Goal: Check status: Check status

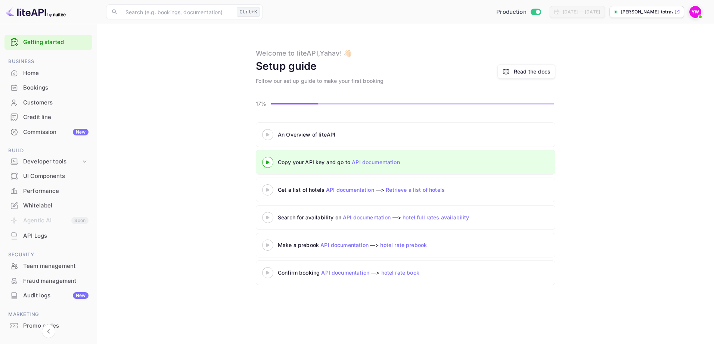
click at [36, 90] on div "Bookings" at bounding box center [55, 88] width 65 height 9
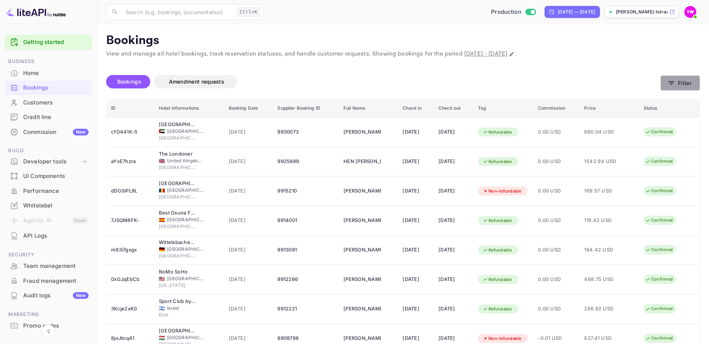
click at [689, 86] on button "Filter" at bounding box center [680, 82] width 40 height 15
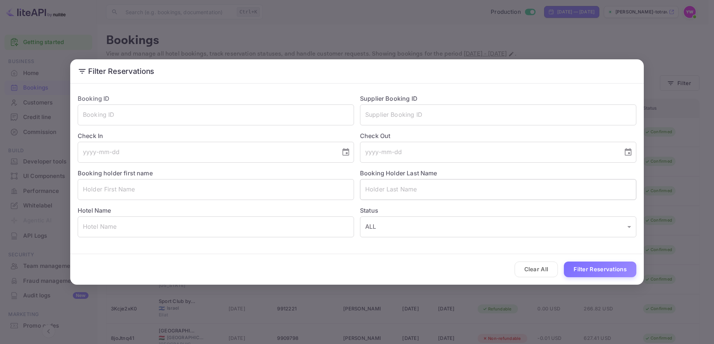
click at [394, 186] on input "text" at bounding box center [498, 189] width 276 height 21
paste input "HADIDA"
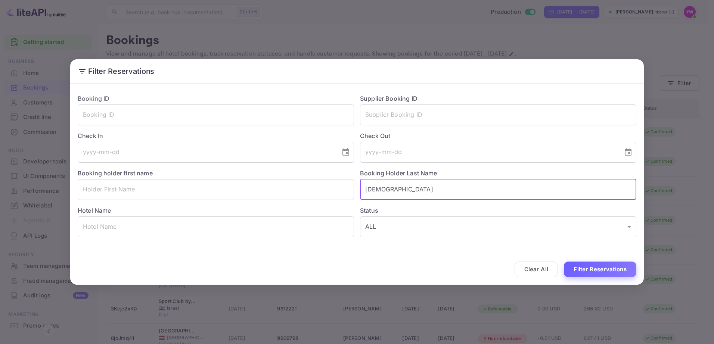
type input "HADIDA"
click at [605, 273] on button "Filter Reservations" at bounding box center [600, 270] width 72 height 16
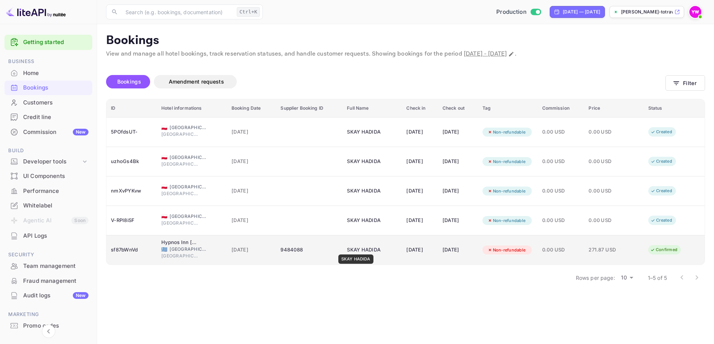
click at [356, 250] on div "SKAY HADIDA" at bounding box center [365, 250] width 37 height 12
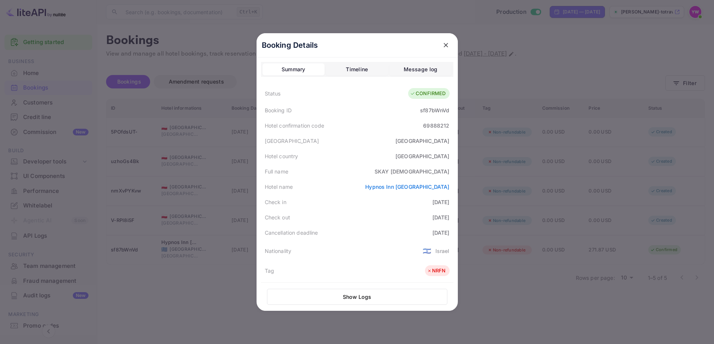
click at [443, 43] on icon "close" at bounding box center [445, 44] width 7 height 7
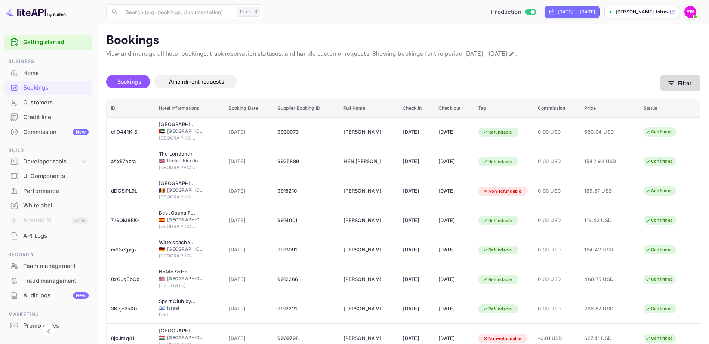
click at [687, 84] on button "Filter" at bounding box center [680, 82] width 40 height 15
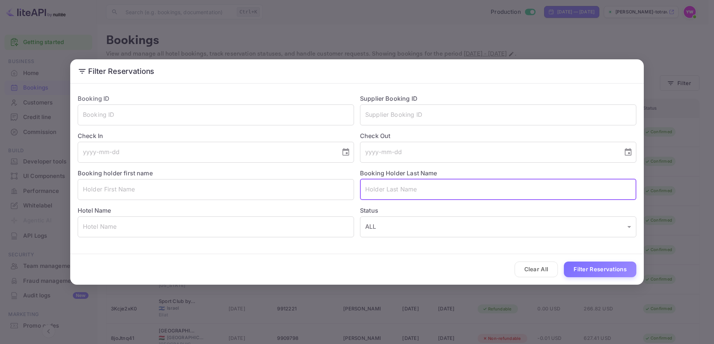
click at [396, 194] on input "text" at bounding box center [498, 189] width 276 height 21
paste input "HADIDA"
type input "HADIDA"
click at [612, 268] on button "Filter Reservations" at bounding box center [600, 270] width 72 height 16
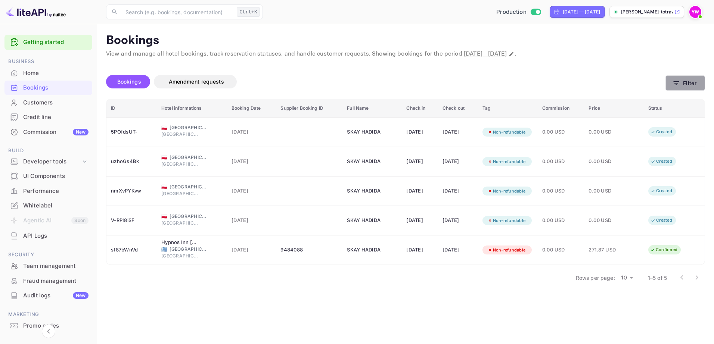
click at [672, 83] on button "Filter" at bounding box center [686, 82] width 40 height 15
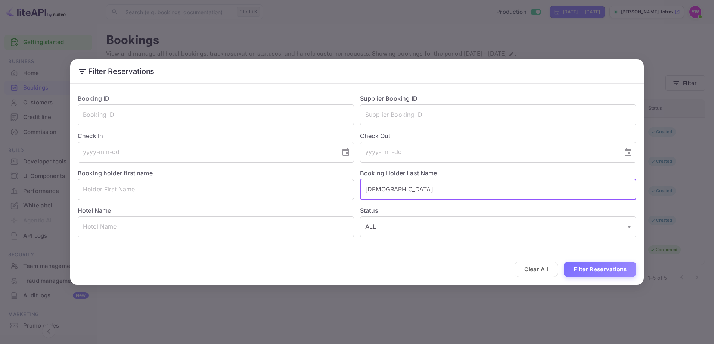
drag, startPoint x: 429, startPoint y: 190, endPoint x: 258, endPoint y: 190, distance: 170.3
click at [259, 190] on div "Booking ID ​ Supplier Booking ID ​ Check In ​ Check Out ​ Booking holder first …" at bounding box center [354, 162] width 565 height 149
click at [173, 112] on input "text" at bounding box center [216, 115] width 276 height 21
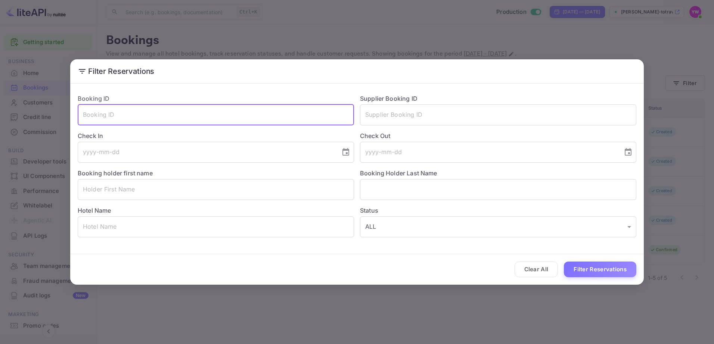
paste input "ARHi1kCl1"
type input "ARHi1kCl1"
click at [564, 262] on button "Filter Reservations" at bounding box center [600, 270] width 72 height 16
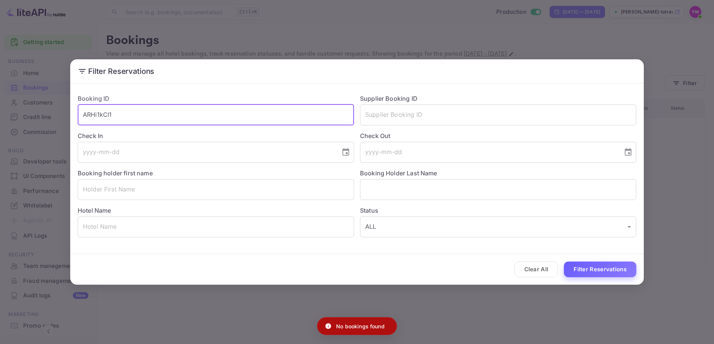
click at [584, 267] on button "Filter Reservations" at bounding box center [600, 270] width 72 height 16
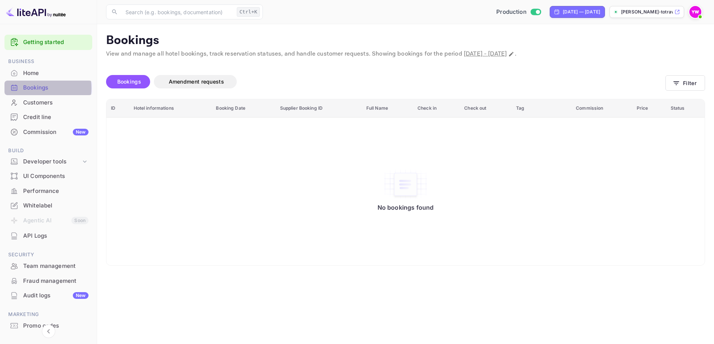
click at [32, 88] on div "Bookings" at bounding box center [55, 88] width 65 height 9
click at [138, 85] on span "Bookings" at bounding box center [129, 81] width 31 height 9
click at [31, 91] on div "Bookings" at bounding box center [55, 88] width 65 height 9
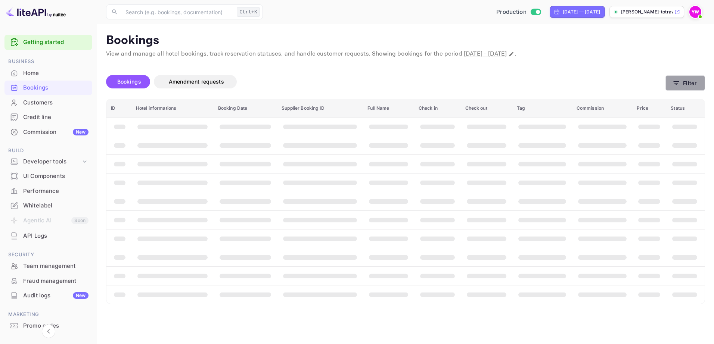
click at [677, 80] on button "Filter" at bounding box center [686, 82] width 40 height 15
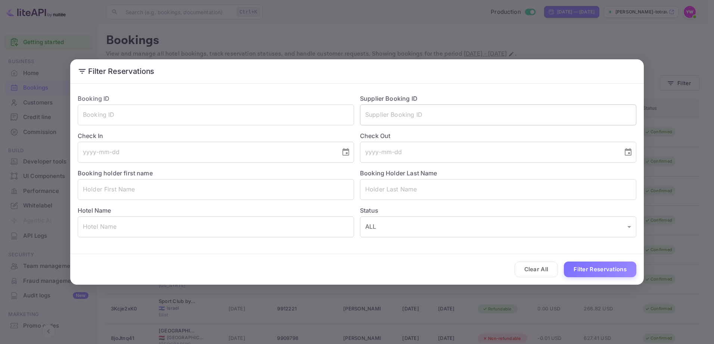
click at [394, 115] on input "text" at bounding box center [498, 115] width 276 height 21
paste input "9771557"
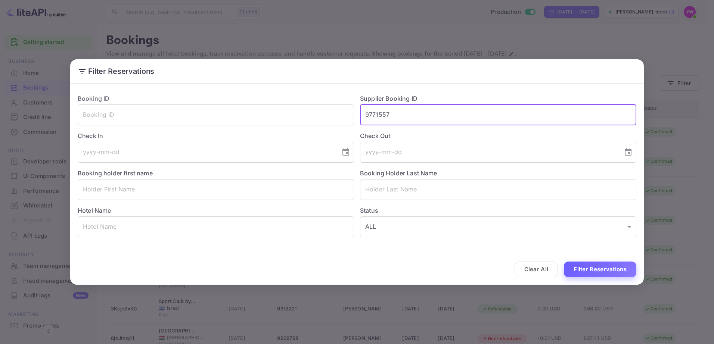
type input "9771557"
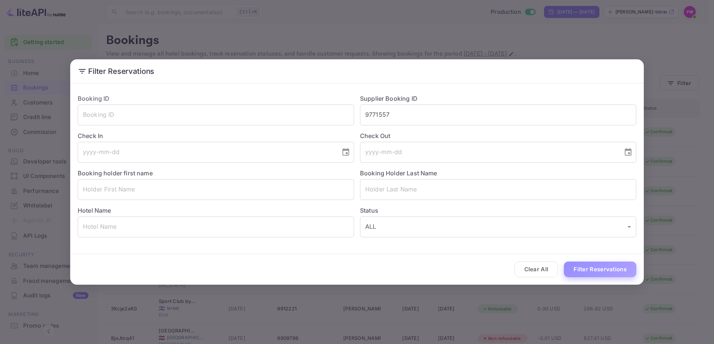
click at [582, 267] on button "Filter Reservations" at bounding box center [600, 270] width 72 height 16
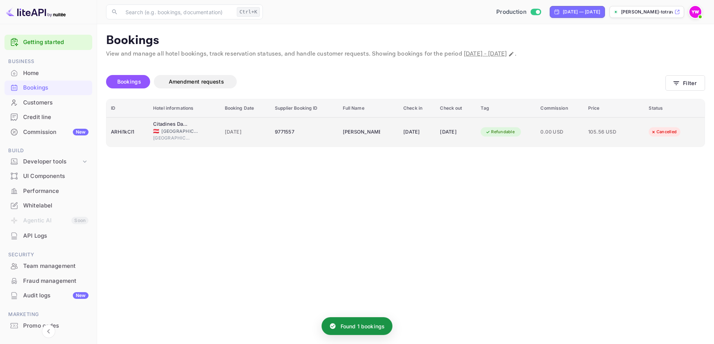
click at [506, 133] on div "Refundable" at bounding box center [500, 131] width 39 height 9
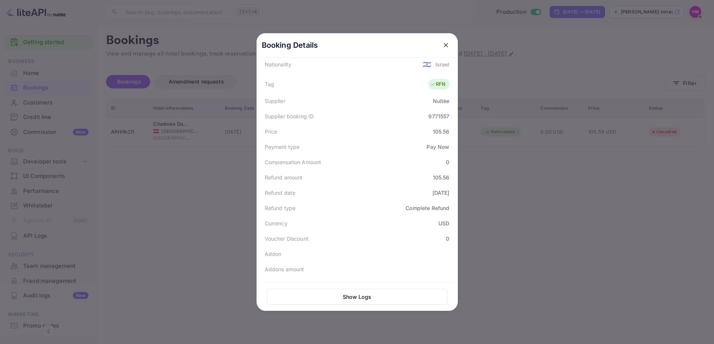
scroll to position [199, 0]
click at [442, 43] on icon "close" at bounding box center [445, 44] width 7 height 7
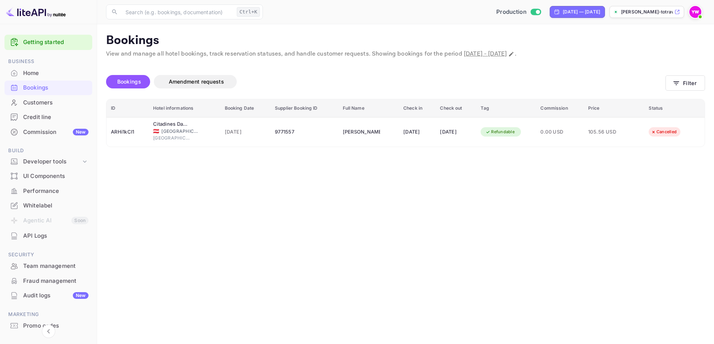
click at [40, 89] on div "Bookings" at bounding box center [55, 88] width 65 height 9
